Goal: Information Seeking & Learning: Learn about a topic

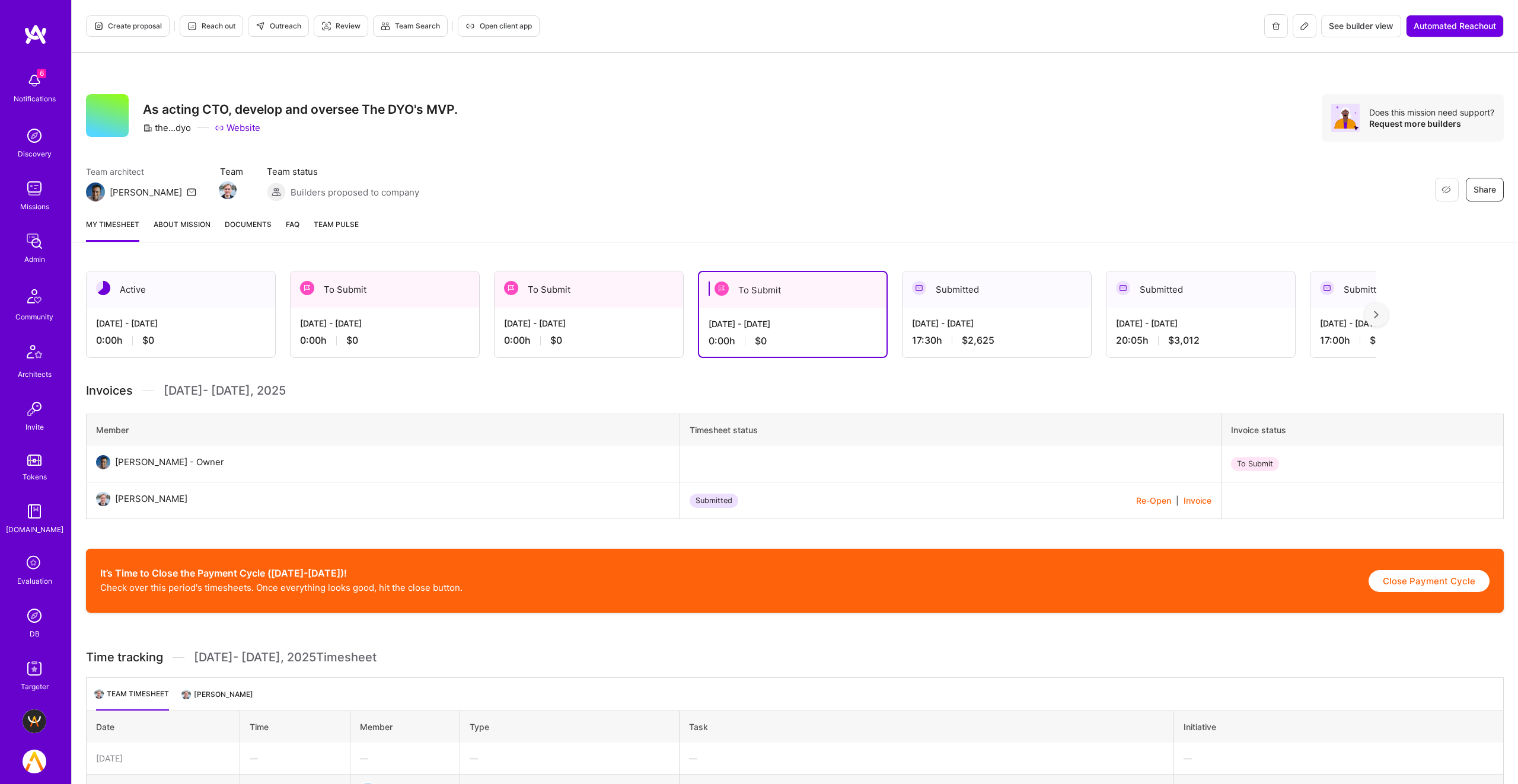
click at [38, 624] on img at bounding box center [34, 616] width 24 height 24
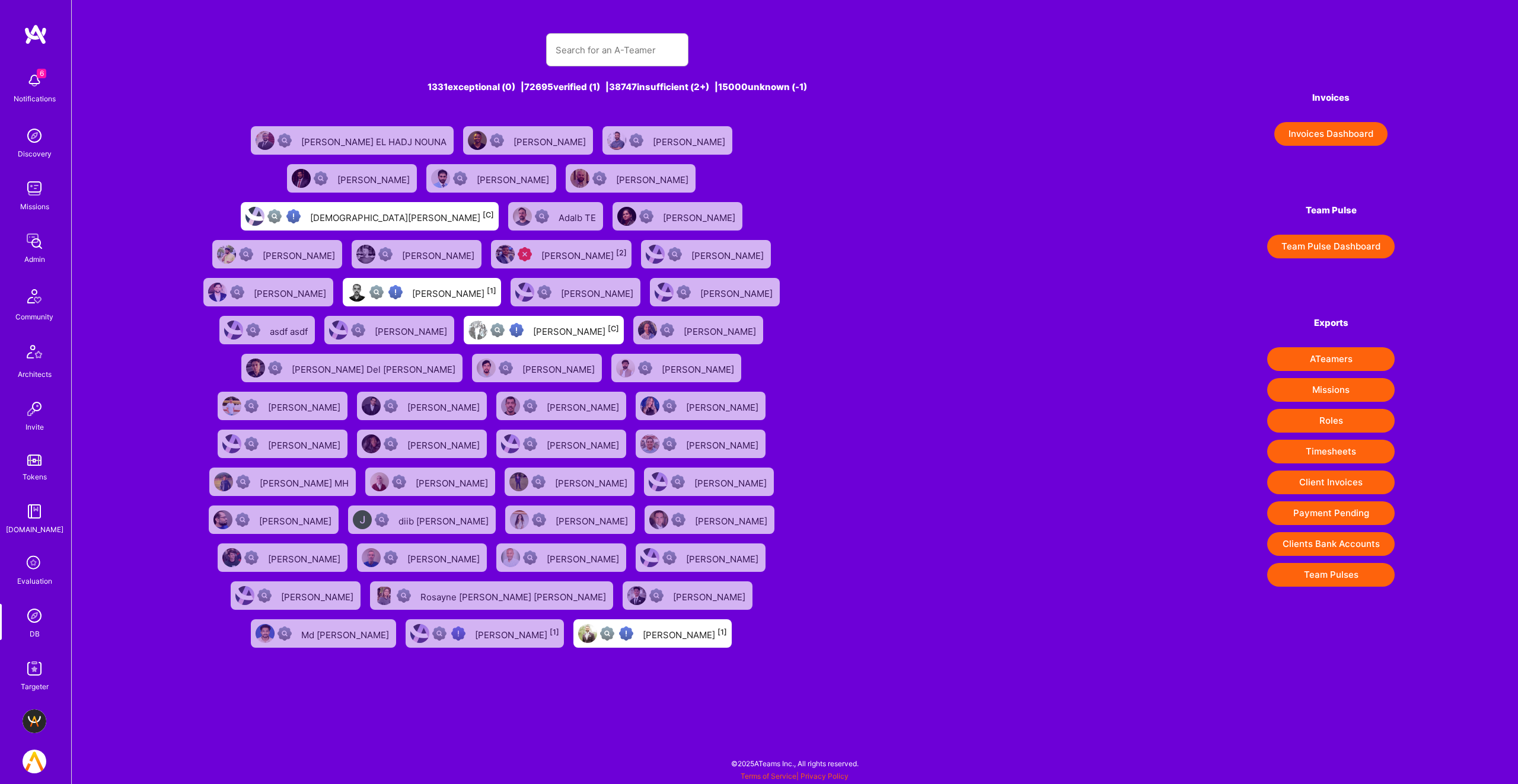
click at [572, 28] on div "1331 exceptional (0) | 72695 verified (1) | 38747 insufficient (2+) | 15000 unk…" at bounding box center [618, 336] width 845 height 633
click at [571, 41] on input "text" at bounding box center [617, 50] width 123 height 31
paste input "[PERSON_NAME]"
type input "[PERSON_NAME]"
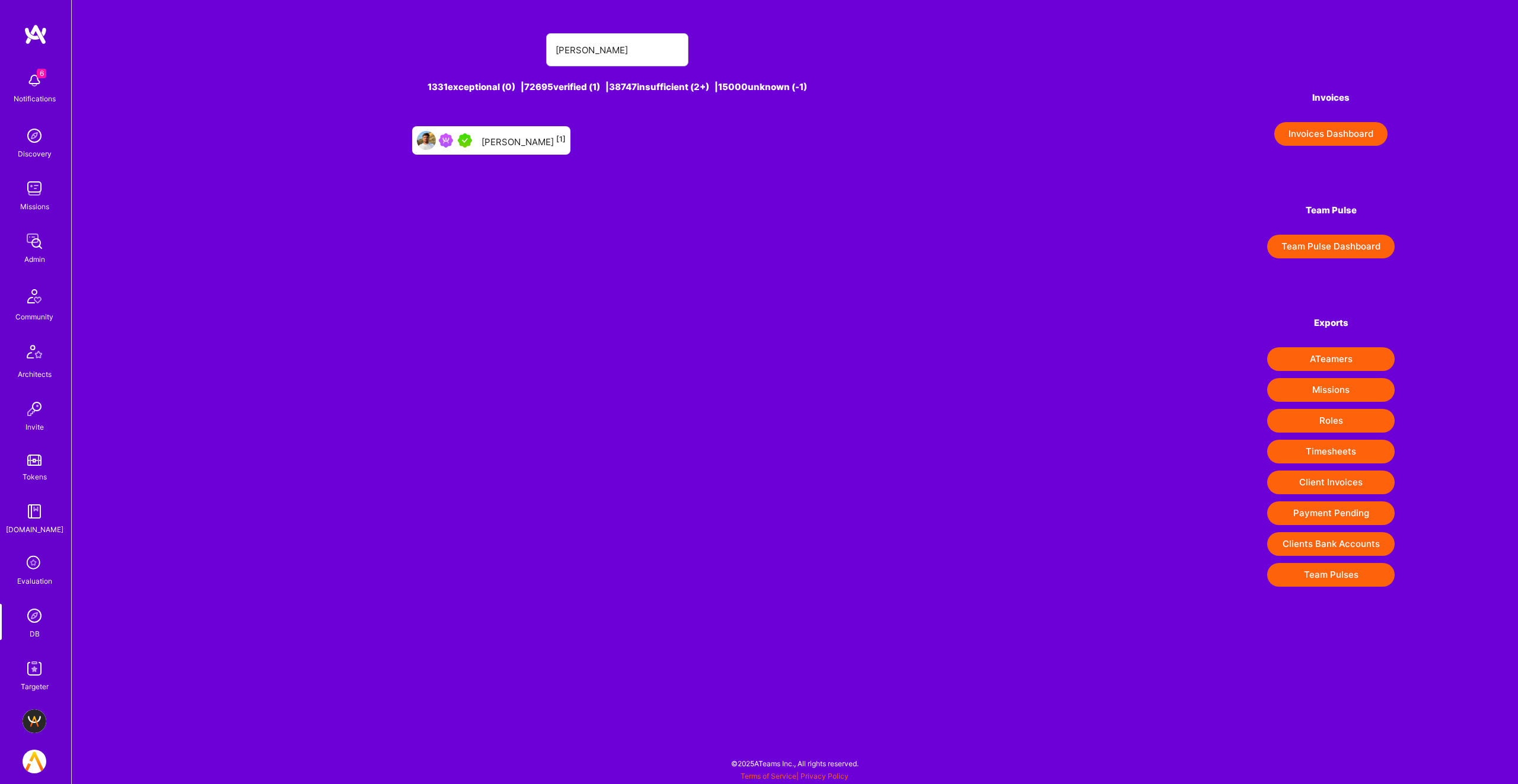
click at [480, 143] on div "[PERSON_NAME] [1]" at bounding box center [491, 140] width 158 height 29
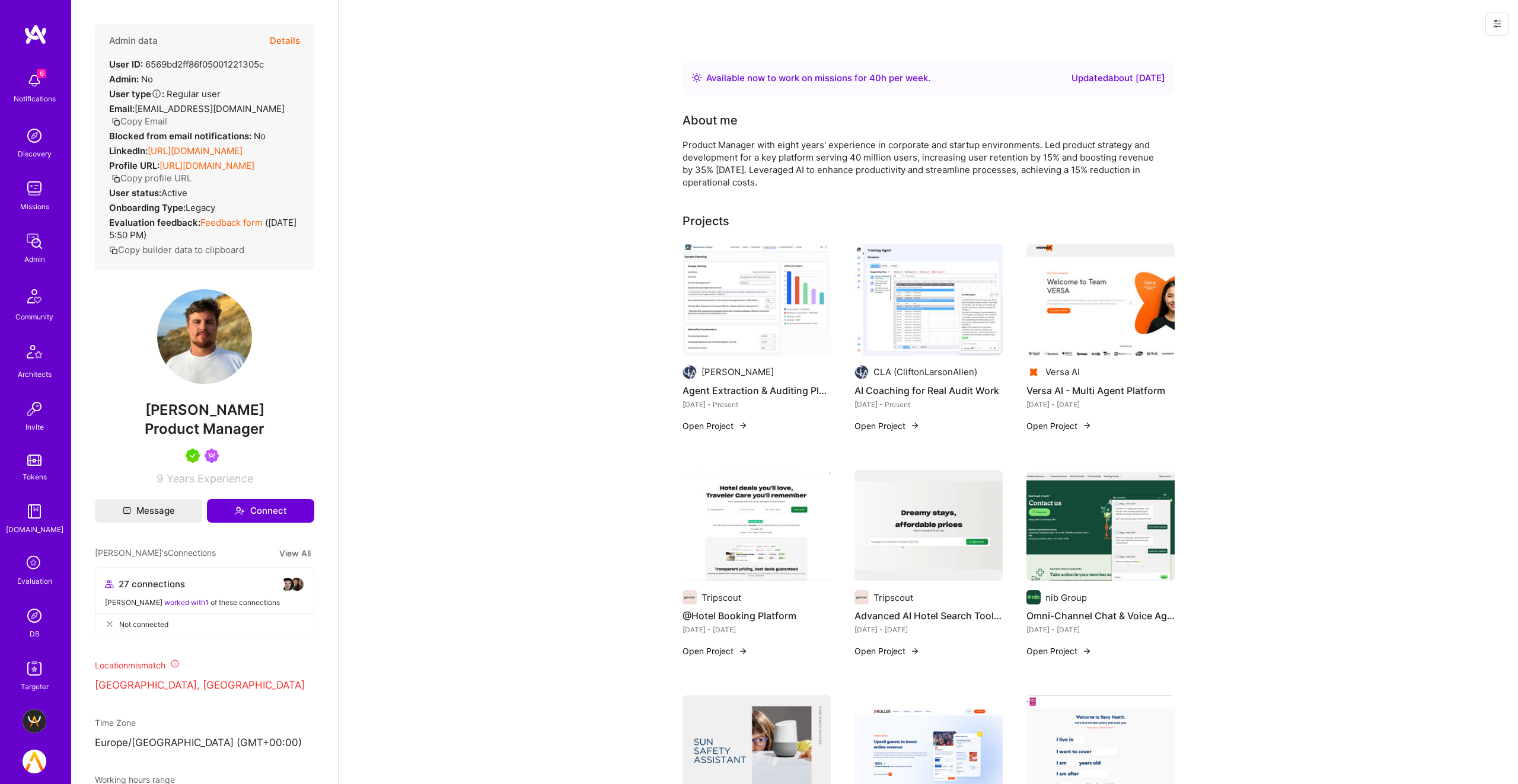
click at [280, 40] on button "Details" at bounding box center [285, 41] width 31 height 34
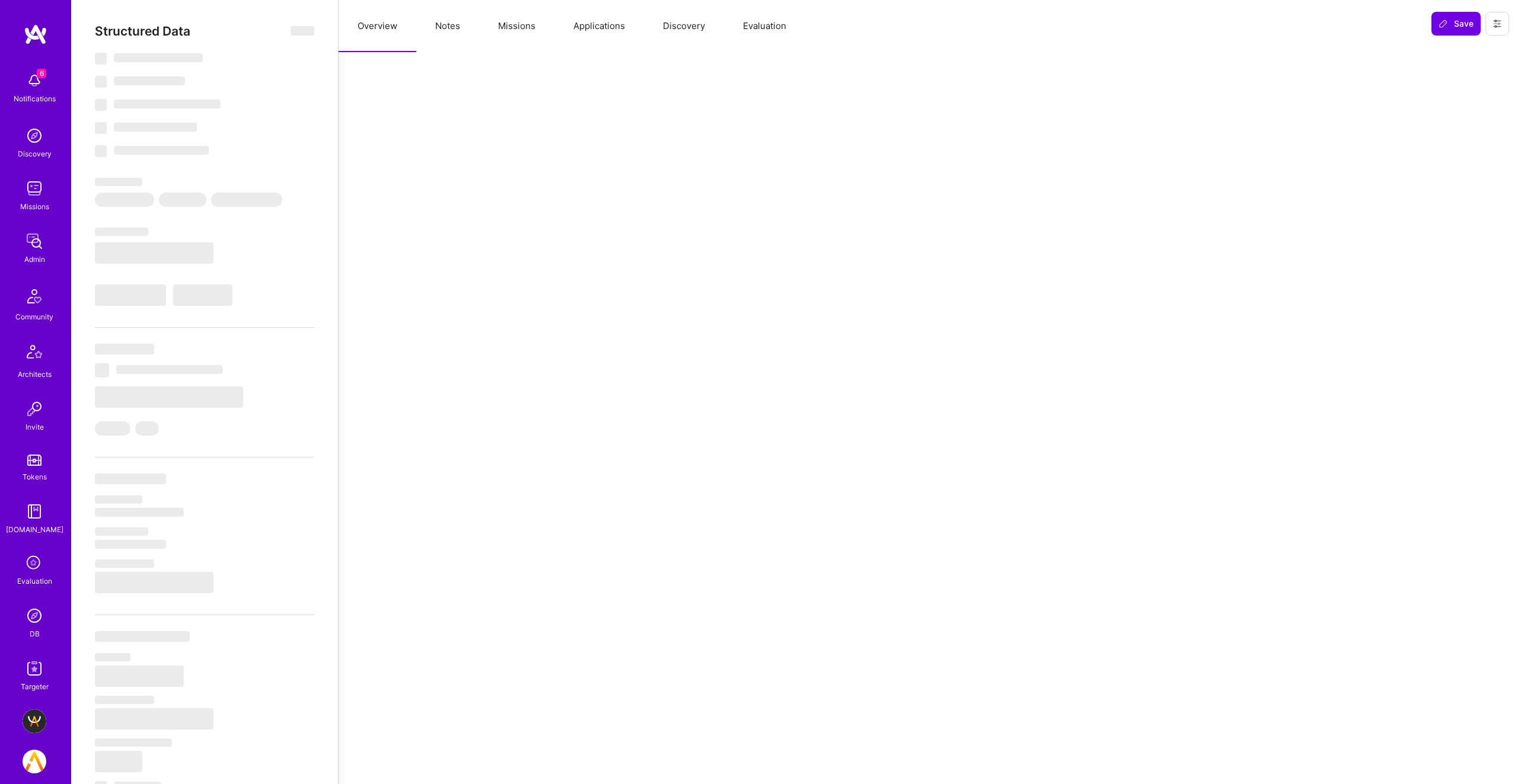
click at [520, 31] on button "Missions" at bounding box center [516, 26] width 75 height 52
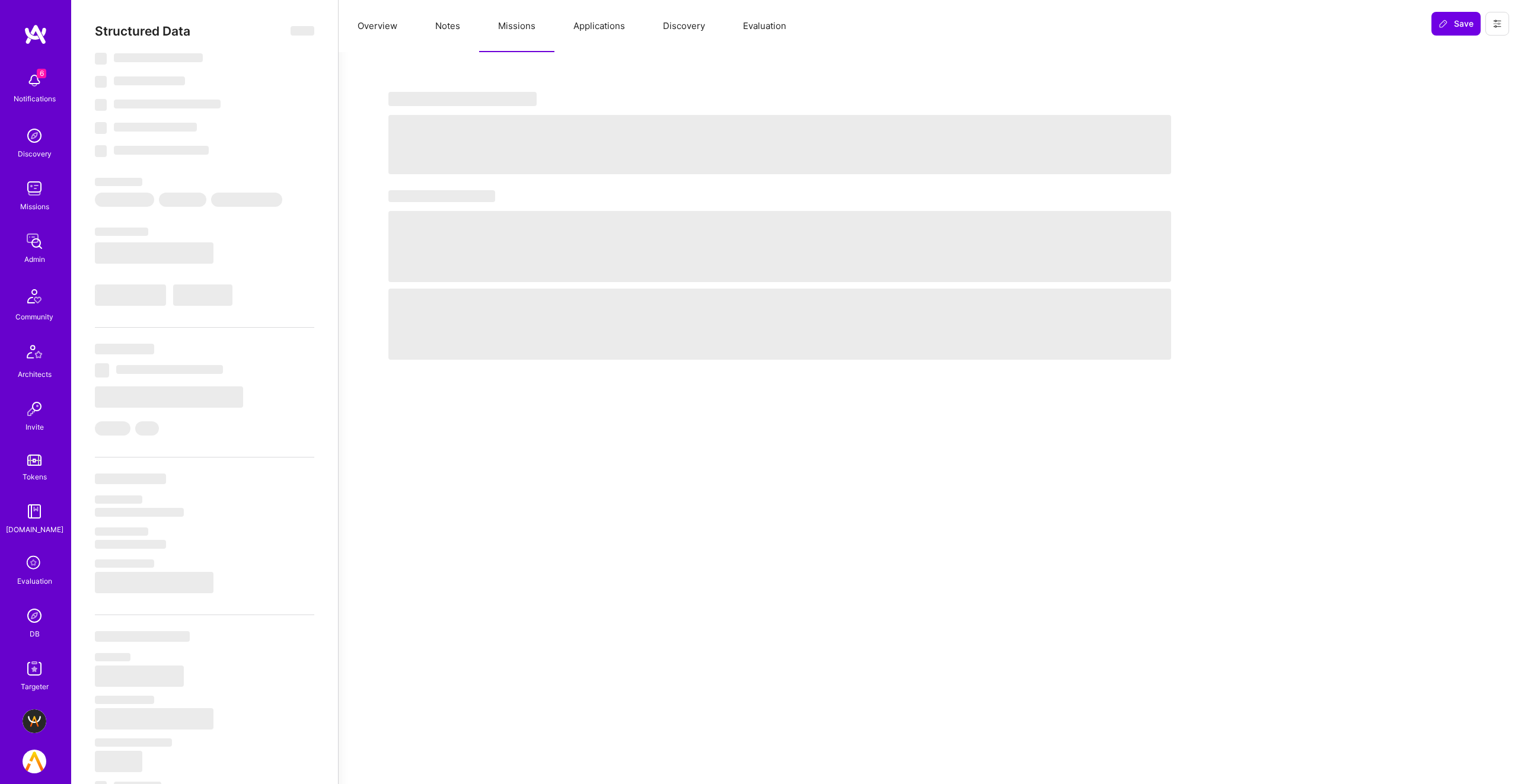
select select "Right Now"
select select "5"
select select "7"
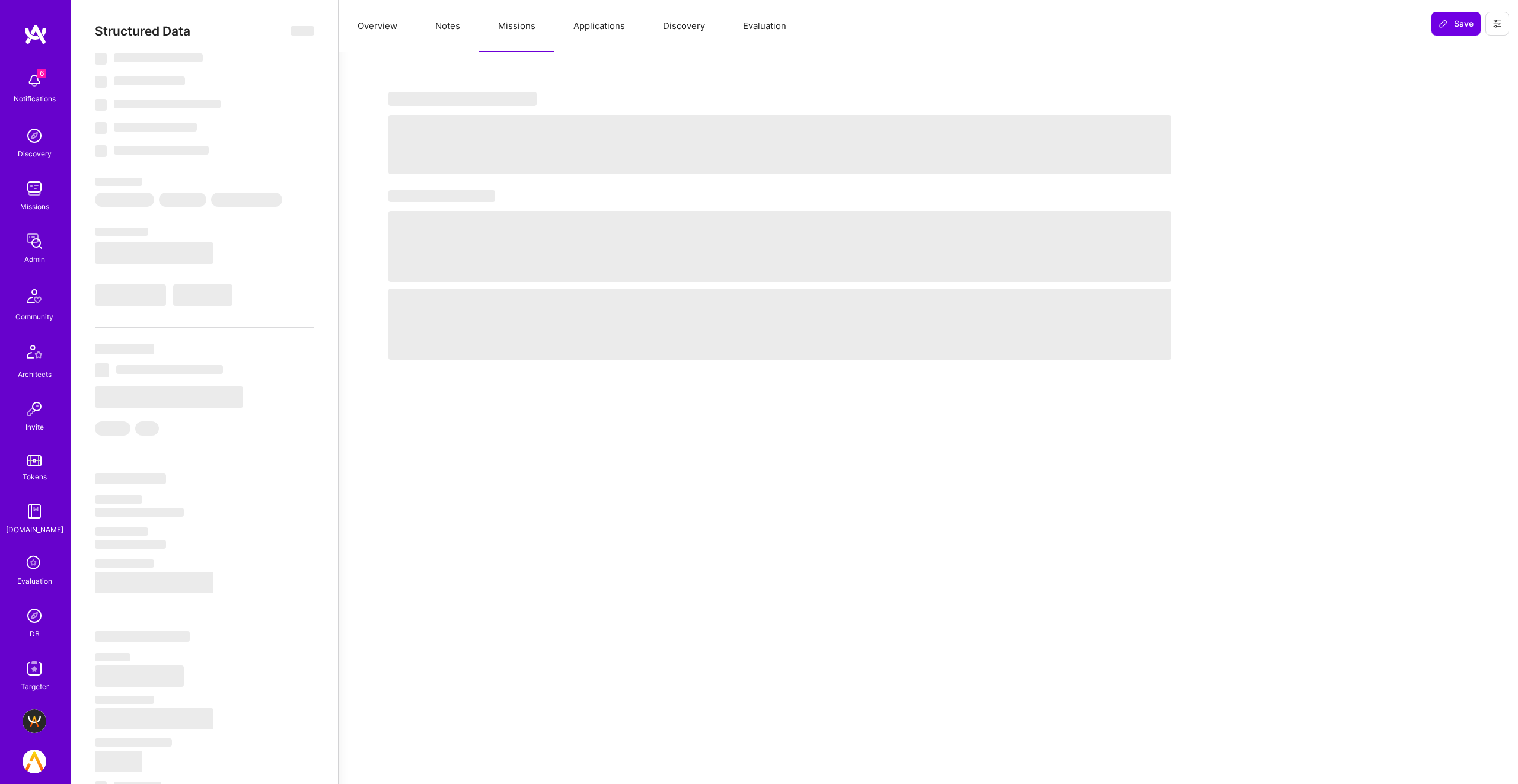
select select "PT"
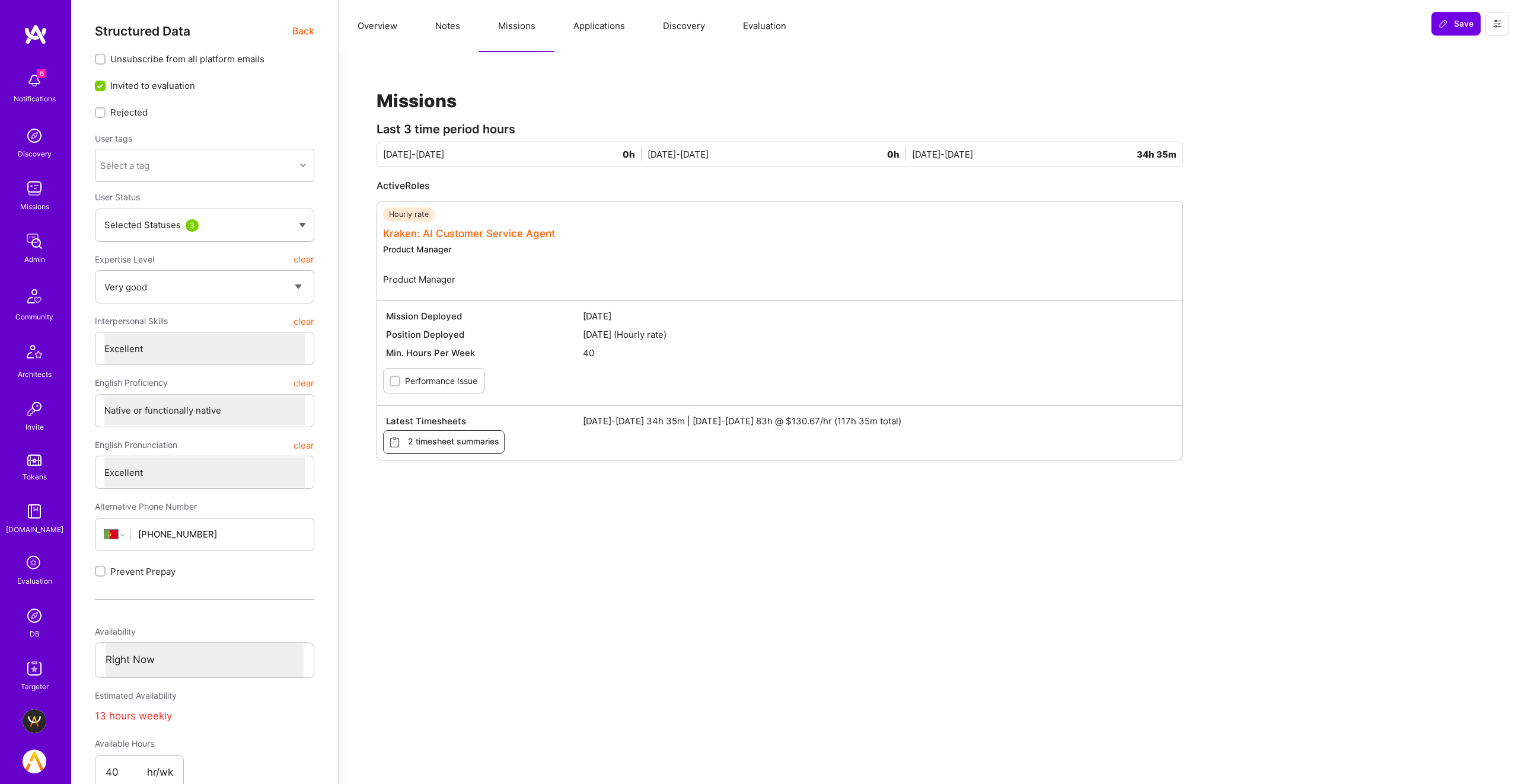
click at [420, 237] on link "Kraken: AI Customer Service Agent" at bounding box center [469, 233] width 172 height 12
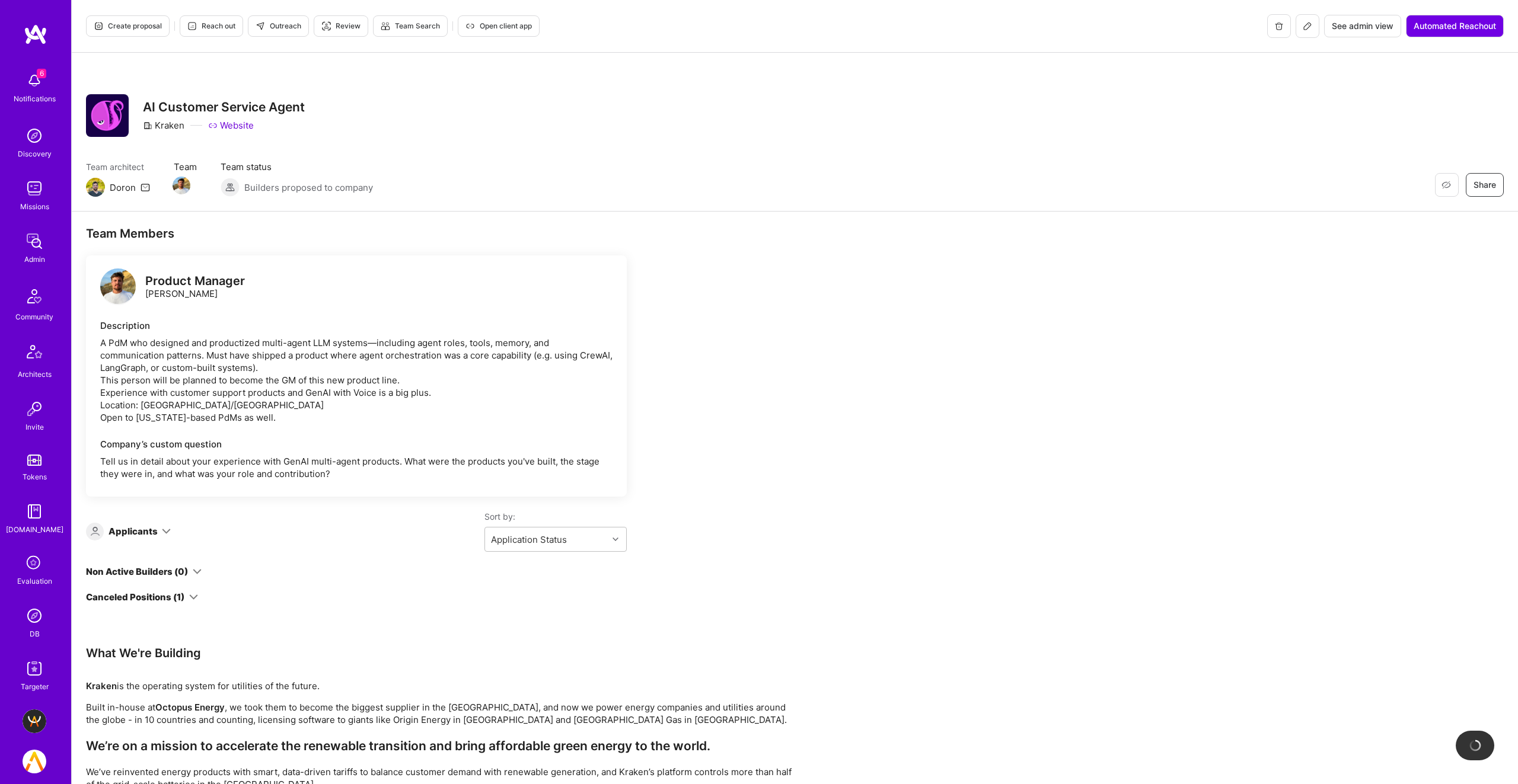
click at [1304, 27] on icon at bounding box center [1307, 26] width 10 height 10
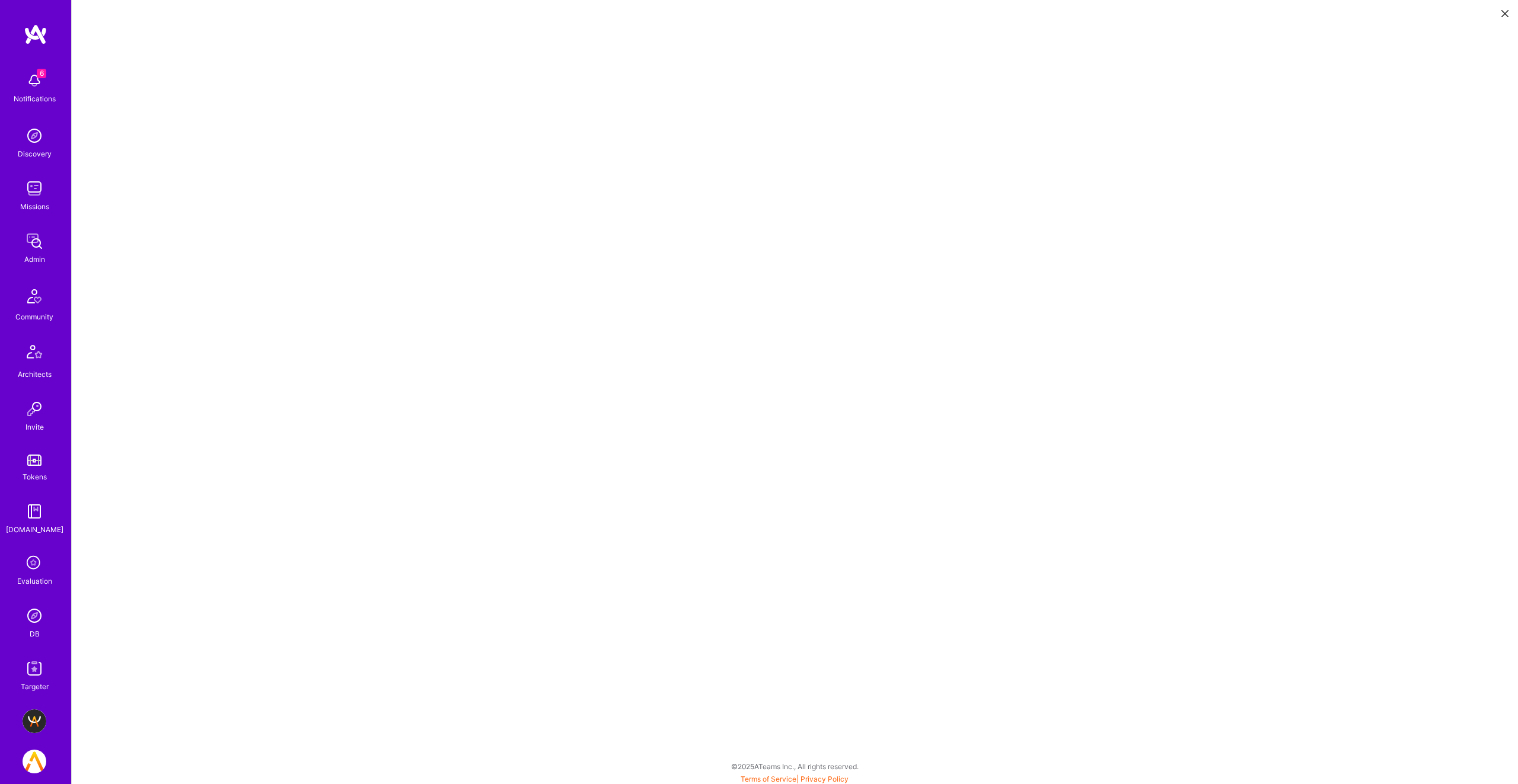
scroll to position [3, 0]
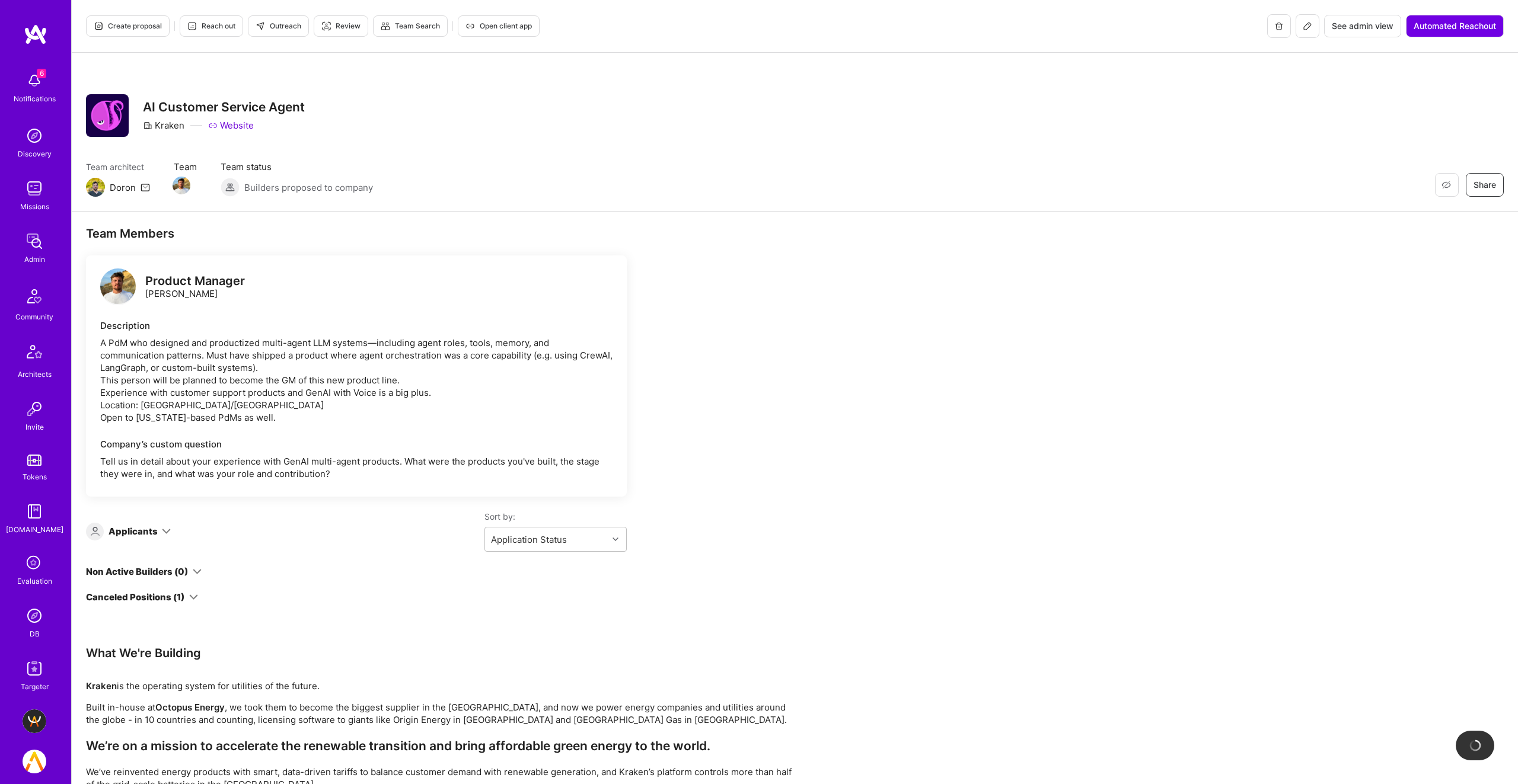
click at [33, 244] on img at bounding box center [34, 241] width 24 height 24
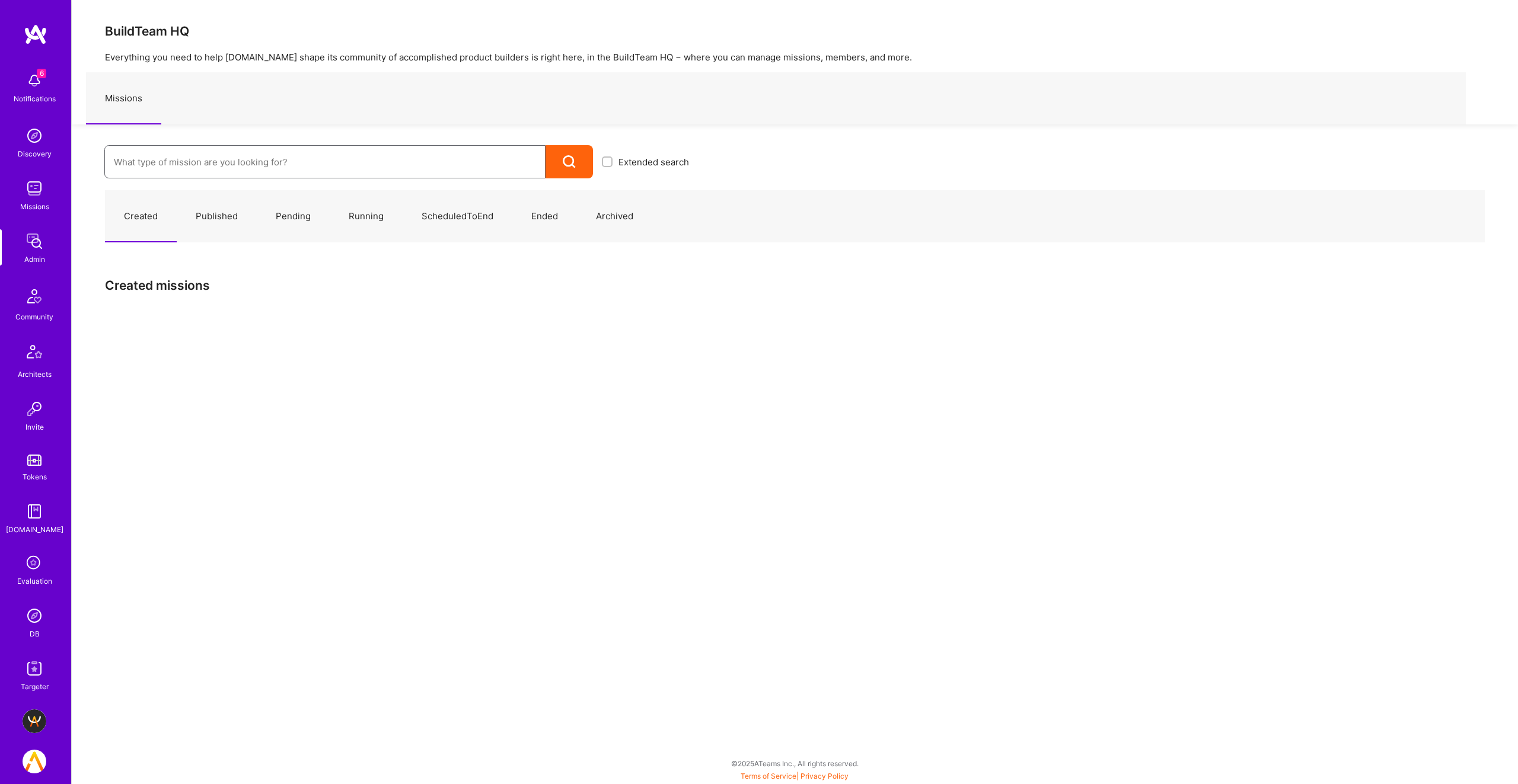
click at [306, 171] on input at bounding box center [325, 162] width 422 height 31
type input "Kraken"
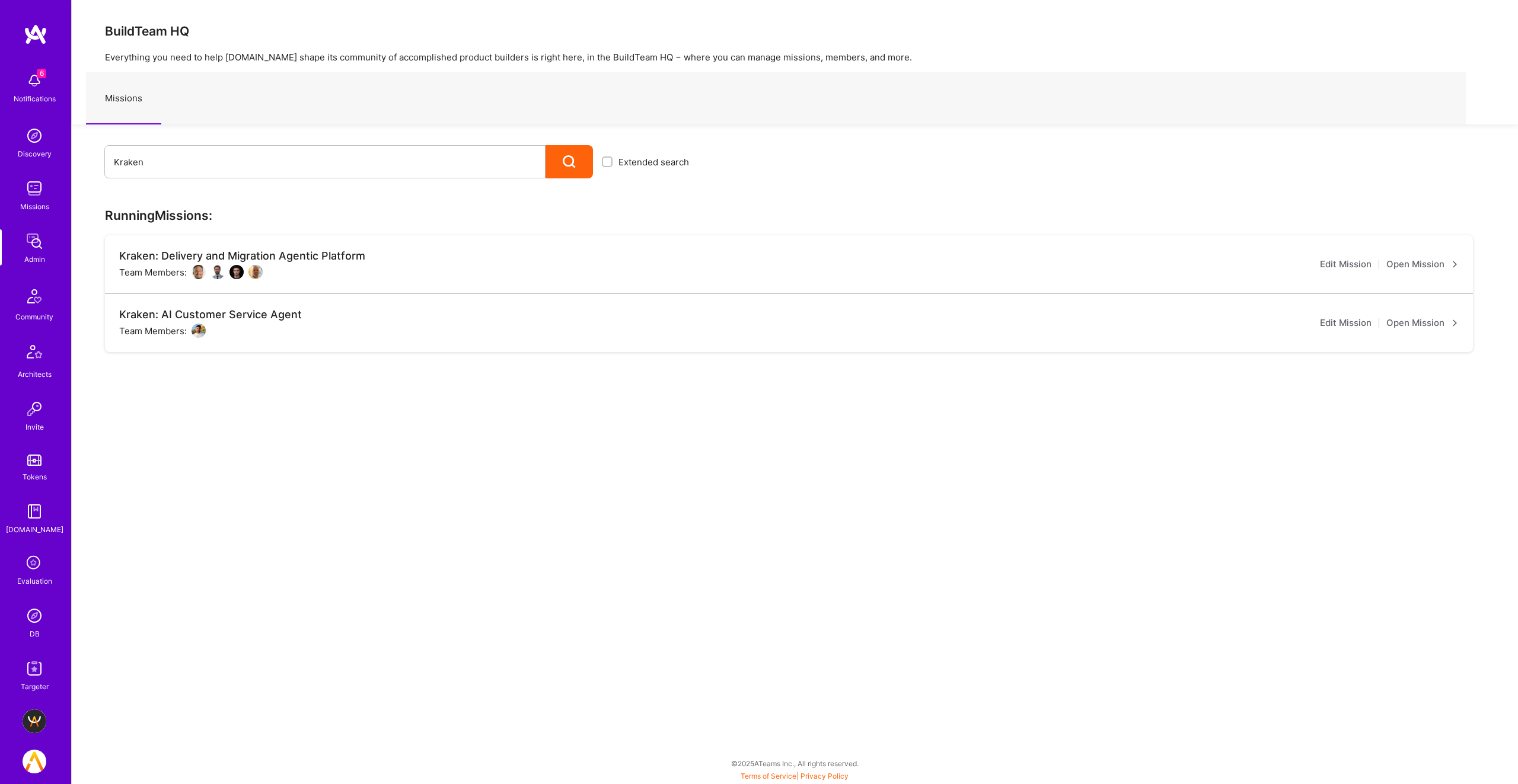
click at [1412, 265] on link "Open Mission" at bounding box center [1422, 264] width 73 height 14
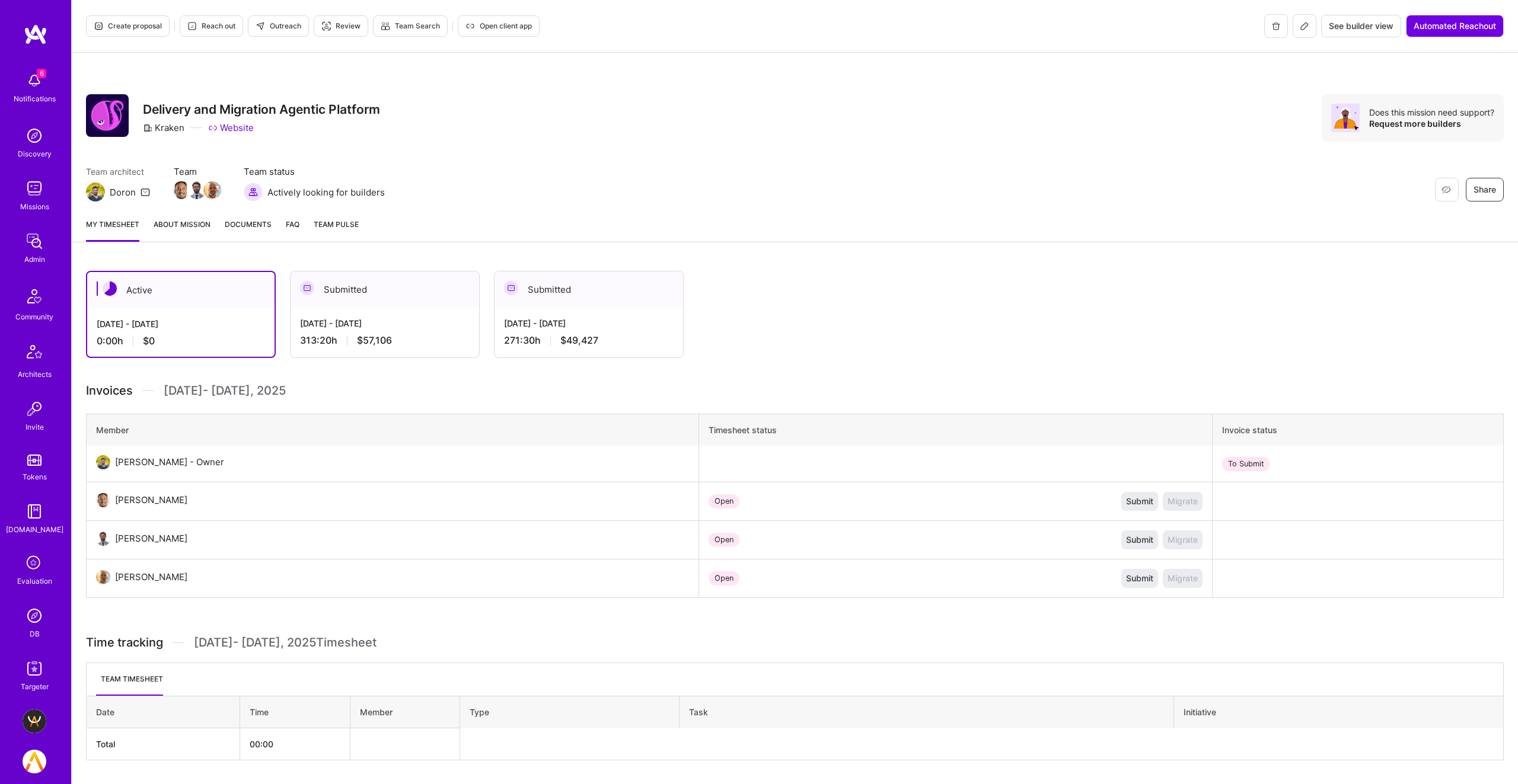
click at [180, 226] on link "About Mission" at bounding box center [182, 229] width 57 height 24
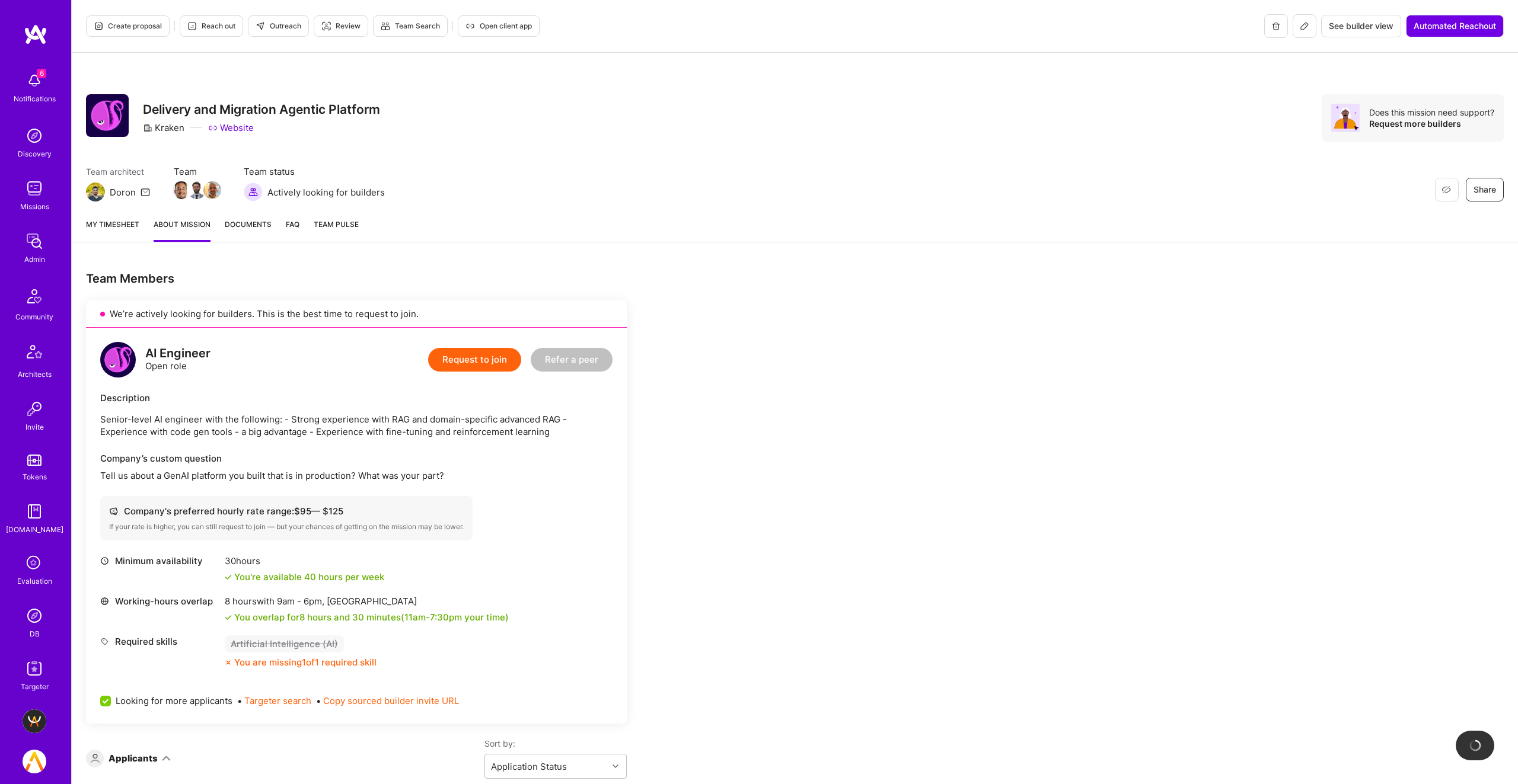
click at [111, 228] on link "My timesheet" at bounding box center [112, 229] width 53 height 24
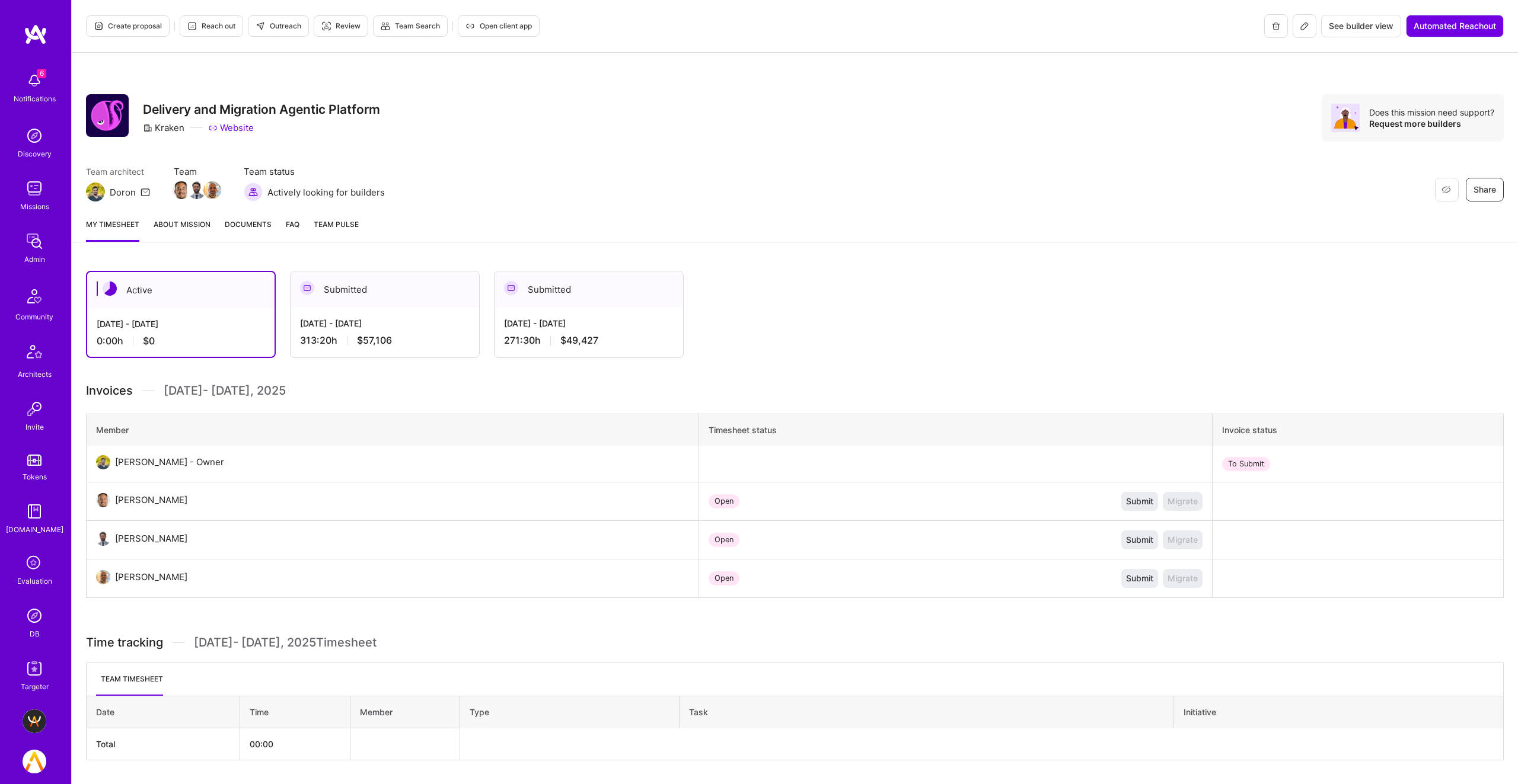
scroll to position [32, 0]
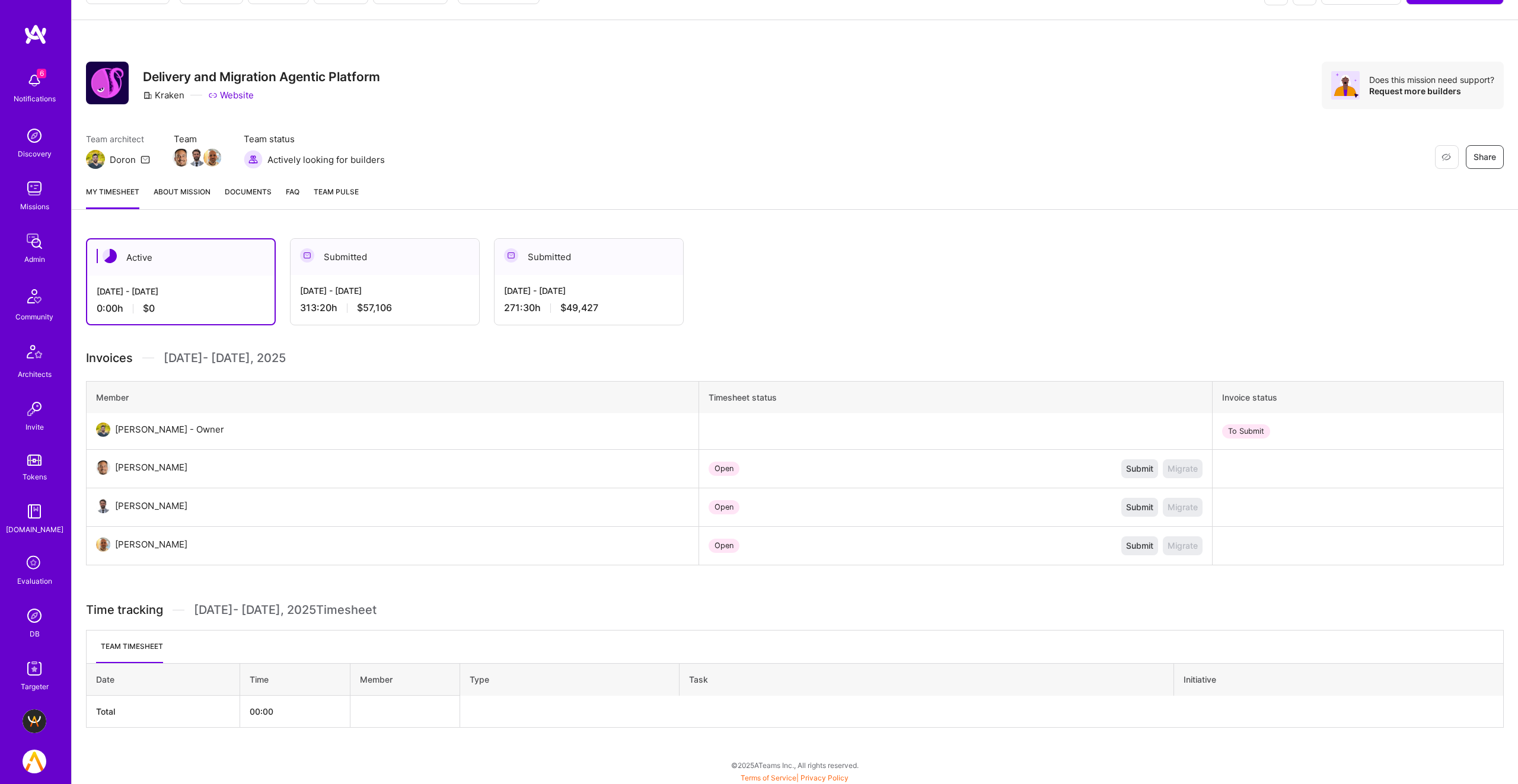
click at [357, 306] on span "$57,106" at bounding box center [374, 307] width 35 height 12
